Goal: Information Seeking & Learning: Find specific fact

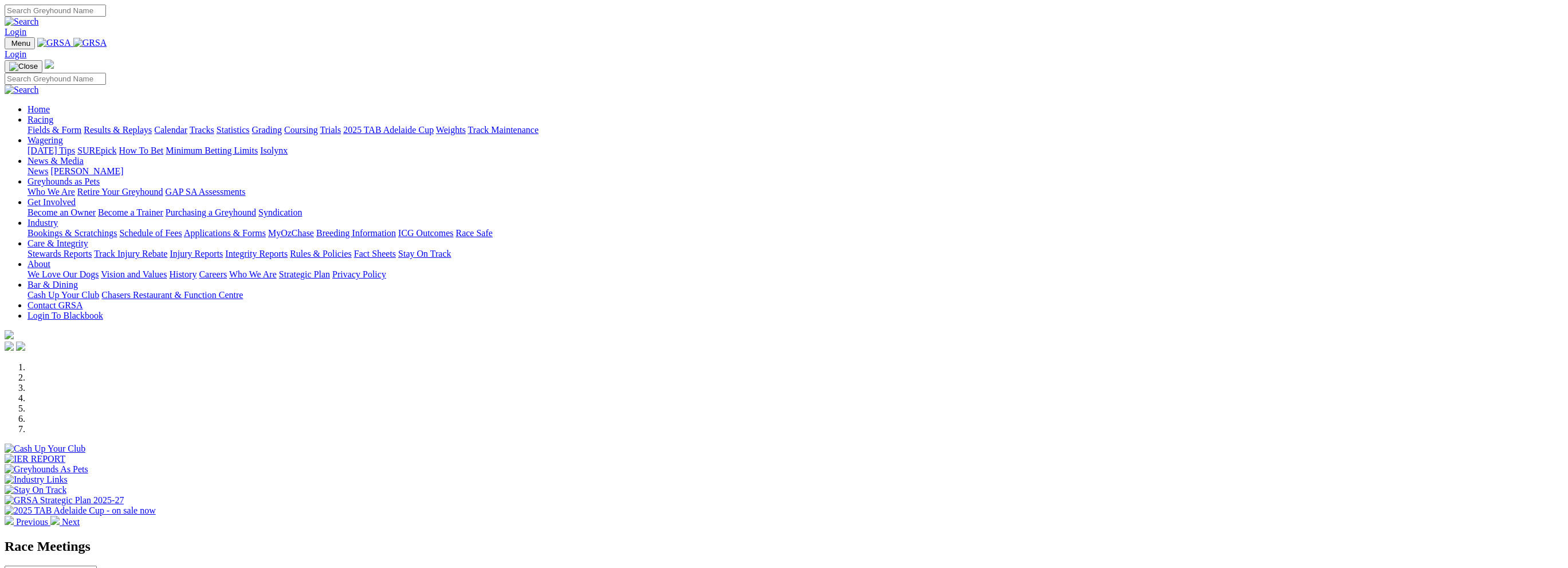
scroll to position [401, 0]
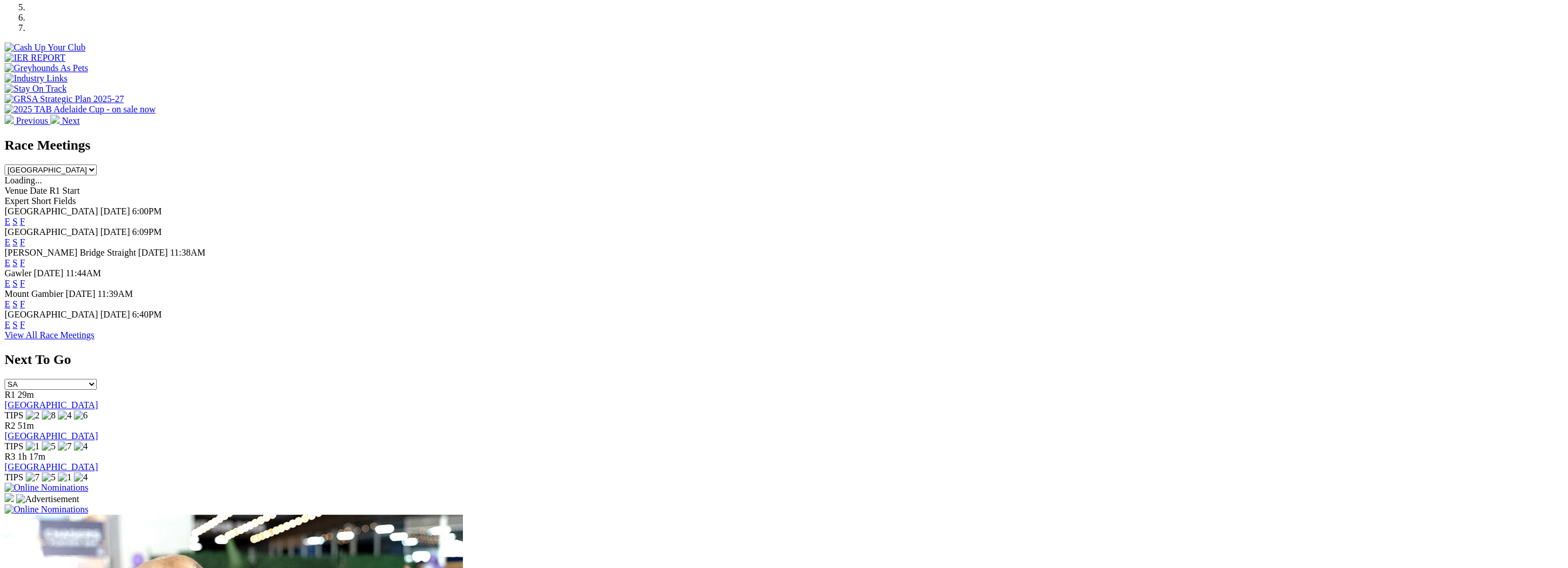
click at [25, 299] on link "F" at bounding box center [23, 304] width 5 height 10
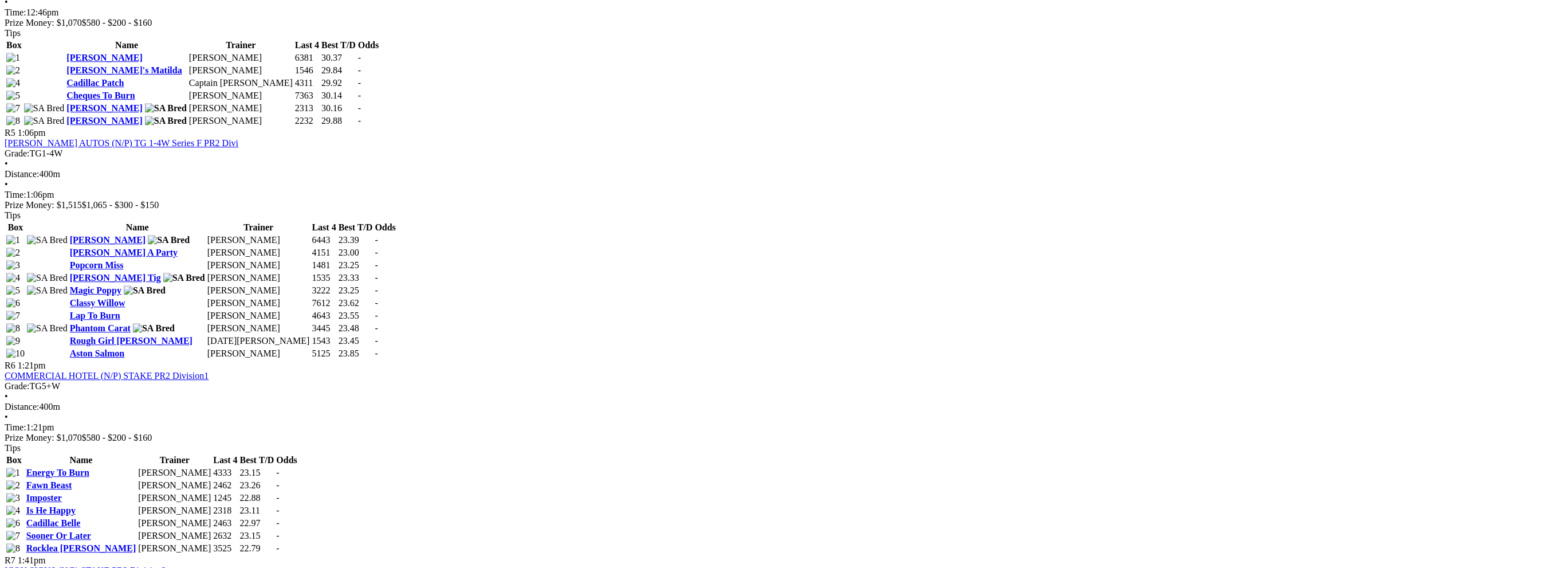
scroll to position [1204, 0]
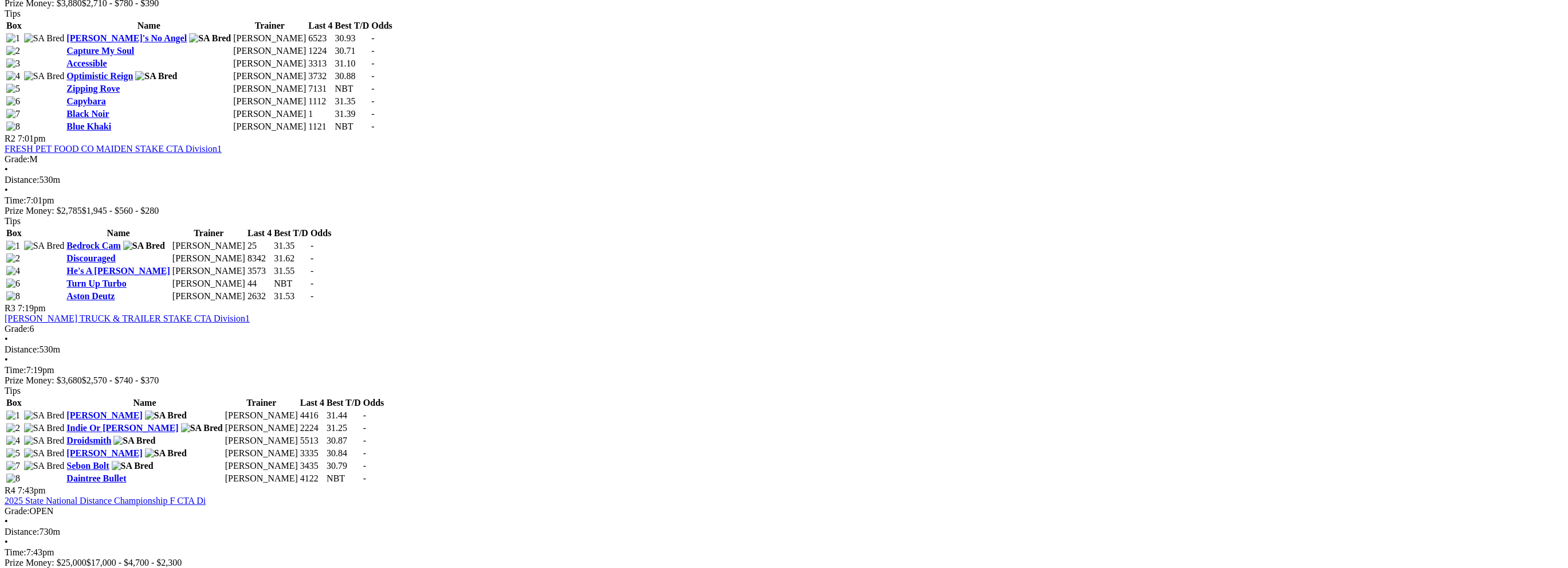
scroll to position [688, 0]
